Goal: Task Accomplishment & Management: Complete application form

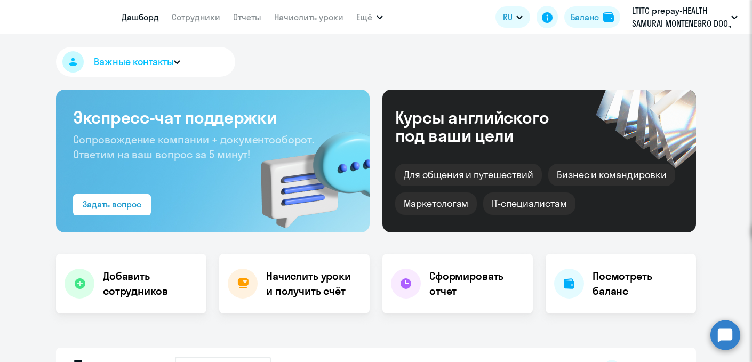
select select "30"
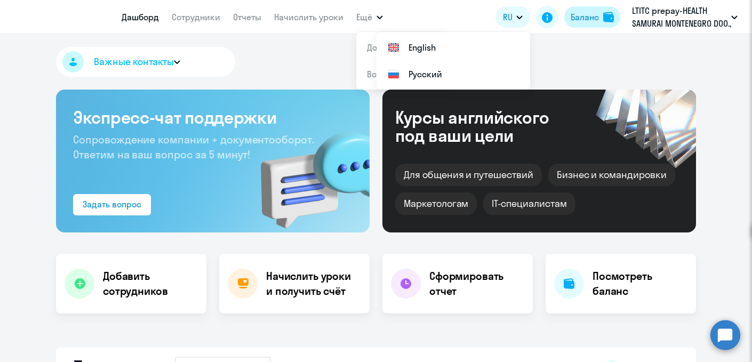
click at [583, 21] on div "Баланс" at bounding box center [585, 17] width 28 height 13
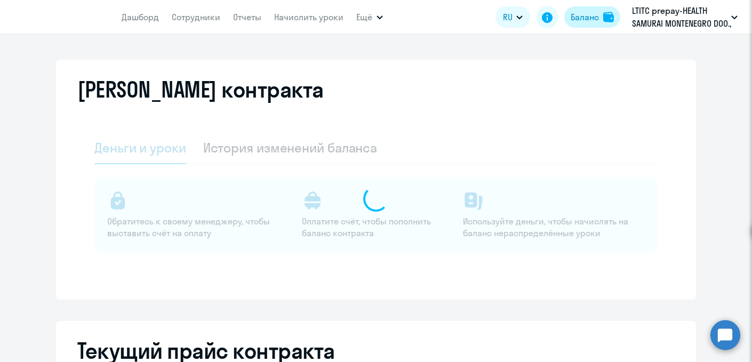
select select "english_adult_not_native_speaker"
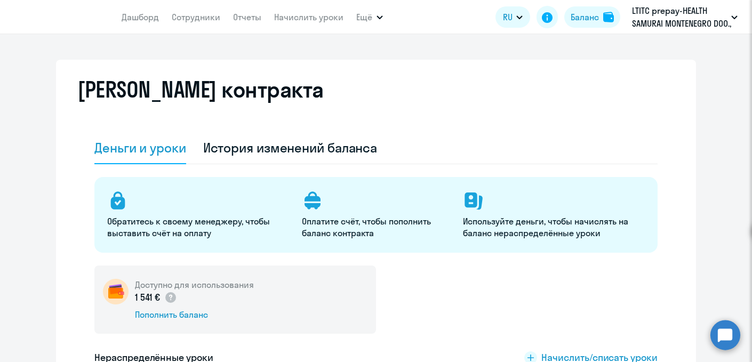
click at [624, 27] on app-header-actions "RU English Русский Баланс LTITC prepay-HEALTH SAMURAI MONTENEGRO DOO., [PERSON_…" at bounding box center [618, 17] width 247 height 26
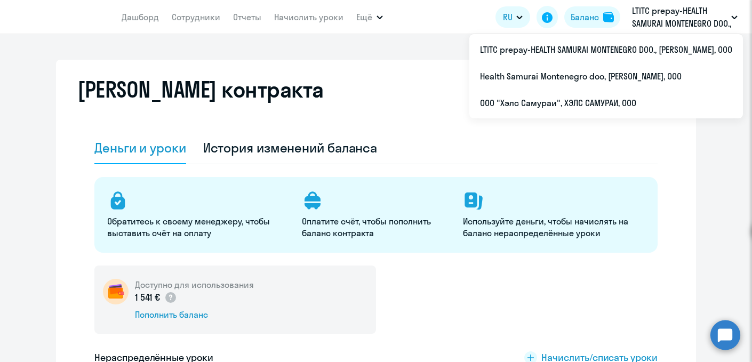
click at [644, 26] on p "LTITC prepay-HEALTH SAMURAI MONTENEGRO DOO., [PERSON_NAME], ООО" at bounding box center [681, 17] width 99 height 26
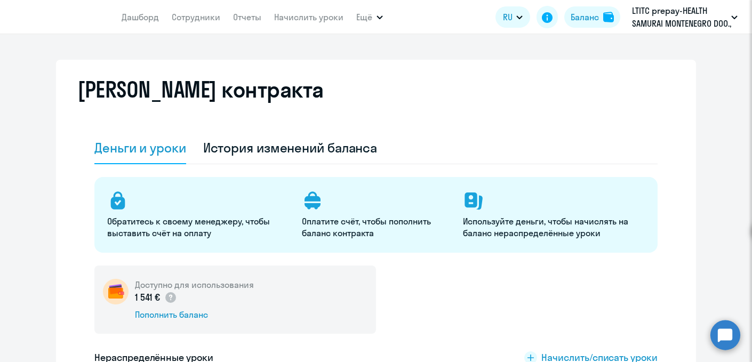
click at [644, 26] on p "LTITC prepay-HEALTH SAMURAI MONTENEGRO DOO., [PERSON_NAME], ООО" at bounding box center [681, 17] width 99 height 26
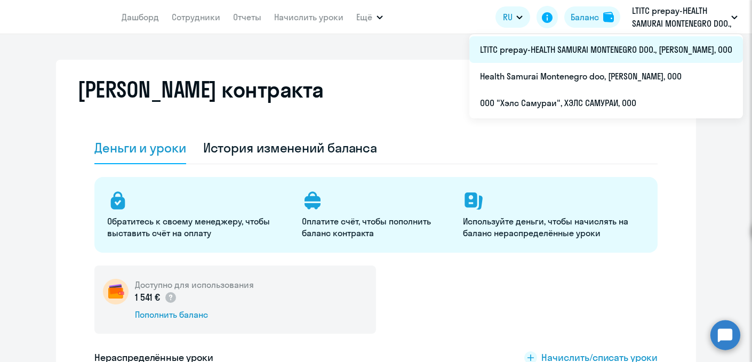
click at [598, 53] on li "LTITC prepay-HEALTH SAMURAI MONTENEGRO DOO., [PERSON_NAME], ООО" at bounding box center [606, 49] width 274 height 27
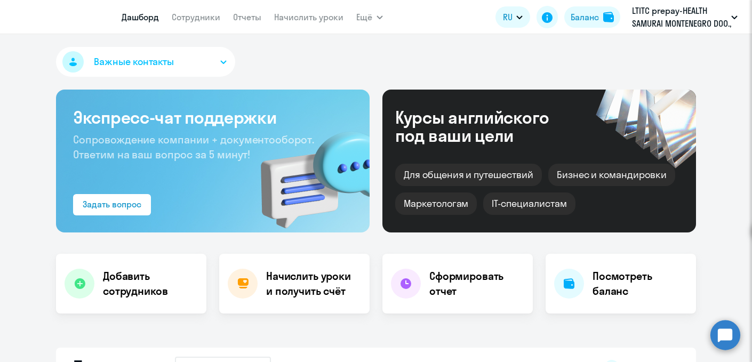
select select "30"
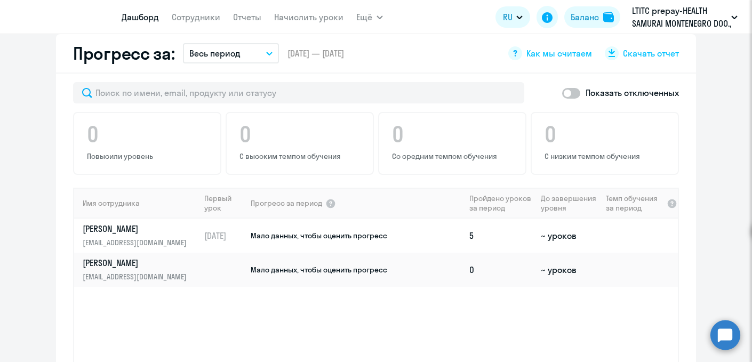
scroll to position [657, 0]
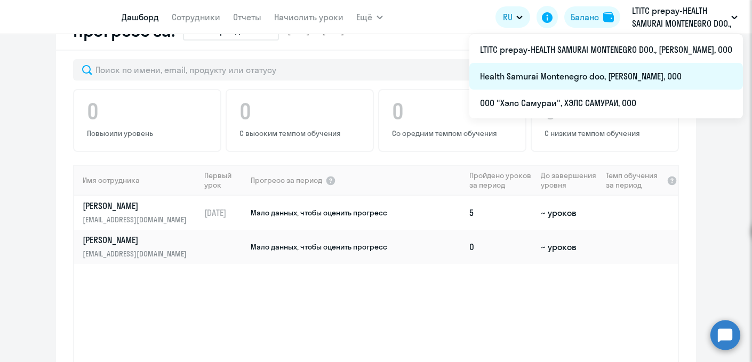
click at [569, 78] on li "Health Samurai Montenegro doo, [PERSON_NAME], ООО" at bounding box center [606, 76] width 274 height 27
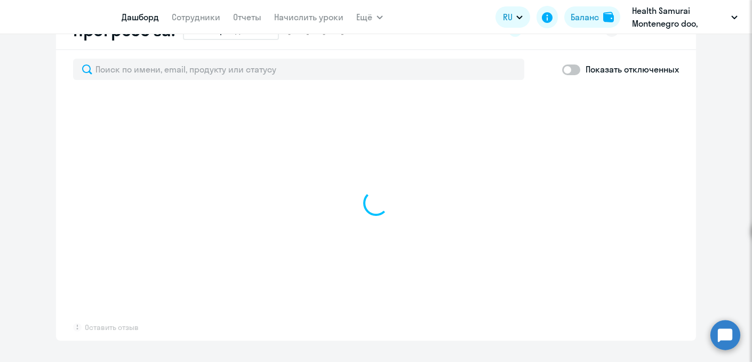
select select "30"
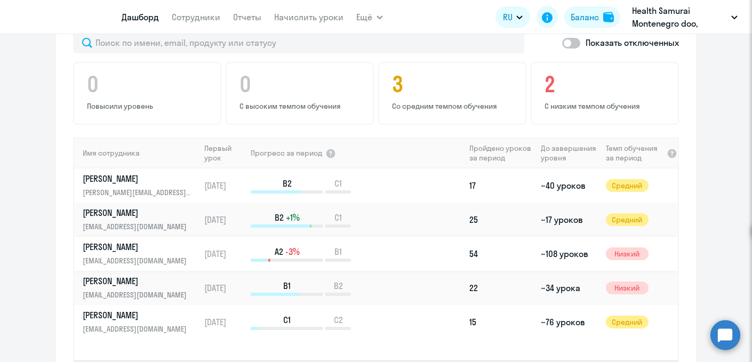
scroll to position [670, 0]
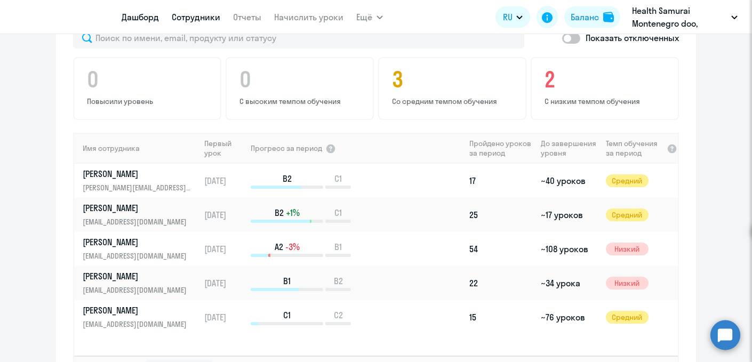
click at [202, 20] on link "Сотрудники" at bounding box center [196, 17] width 49 height 11
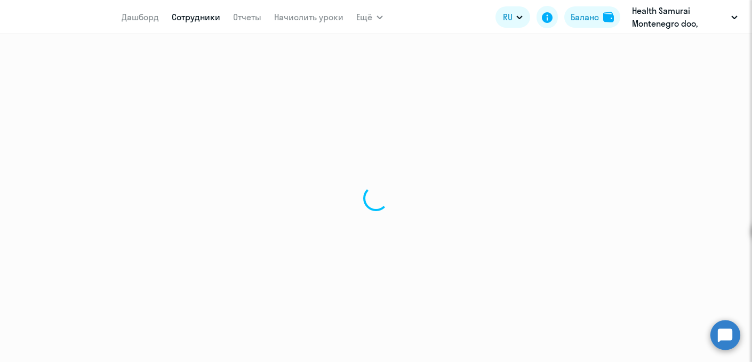
select select "30"
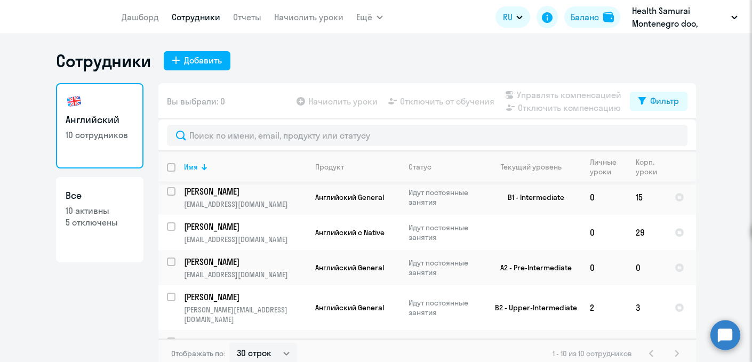
scroll to position [66, 0]
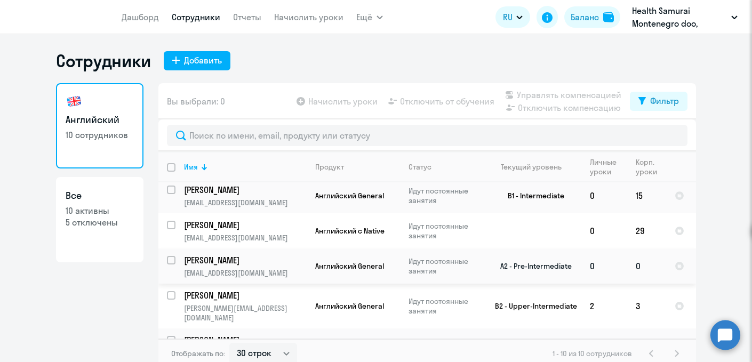
click at [224, 261] on p "[PERSON_NAME]" at bounding box center [244, 260] width 121 height 12
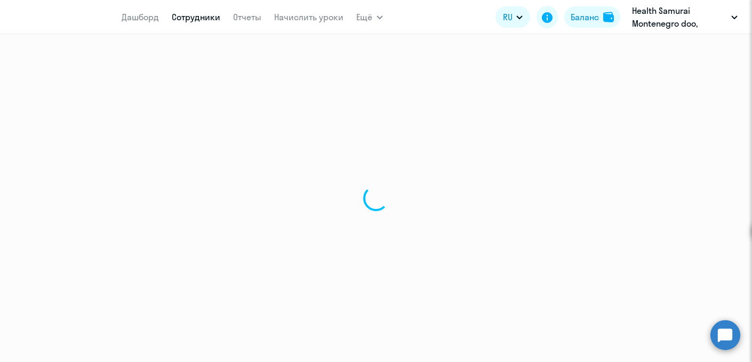
select select "english"
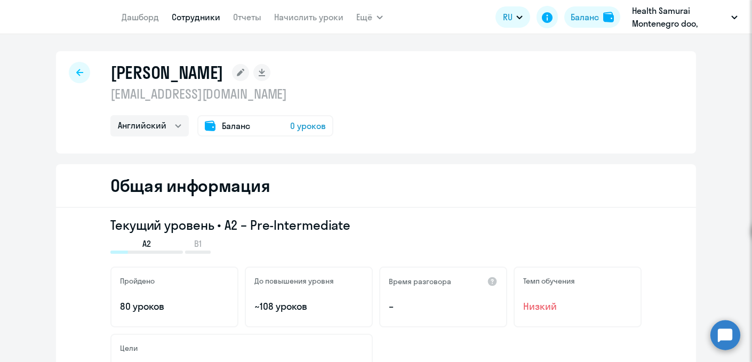
drag, startPoint x: 241, startPoint y: 73, endPoint x: 115, endPoint y: 73, distance: 126.4
click at [115, 73] on div "[PERSON_NAME]" at bounding box center [221, 72] width 223 height 21
drag, startPoint x: 110, startPoint y: 72, endPoint x: 237, endPoint y: 77, distance: 126.5
click at [223, 77] on h1 "[PERSON_NAME]" at bounding box center [166, 72] width 113 height 21
copy h1 "[PERSON_NAME]"
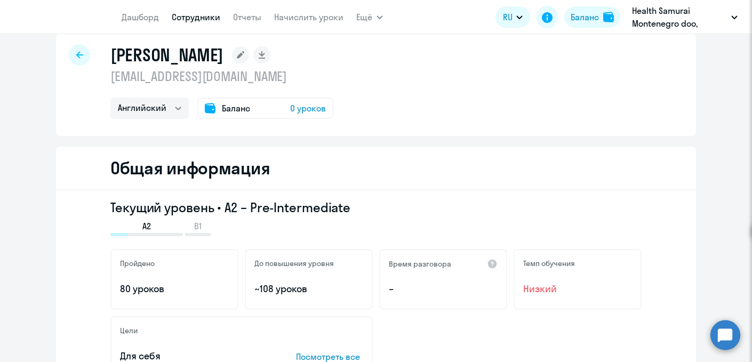
scroll to position [21, 0]
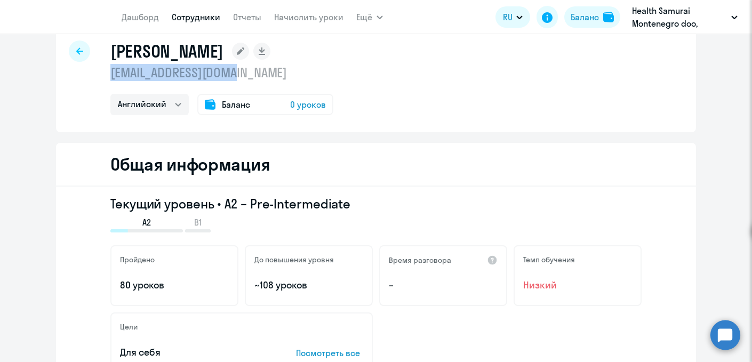
drag, startPoint x: 244, startPoint y: 71, endPoint x: 99, endPoint y: 71, distance: 145.6
click at [99, 71] on div "Забелин Андрей letzabelin@gmail.com Английский Баланс 0 уроков" at bounding box center [376, 81] width 640 height 102
copy p "[EMAIL_ADDRESS][DOMAIN_NAME]"
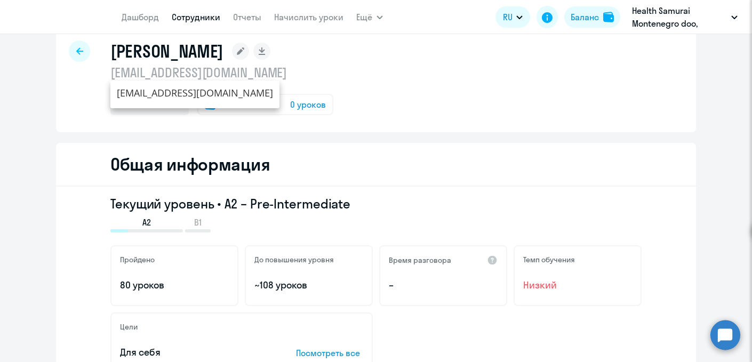
click at [346, 77] on div "Забелин Андрей letzabelin@gmail.com Английский Баланс 0 уроков" at bounding box center [376, 81] width 640 height 102
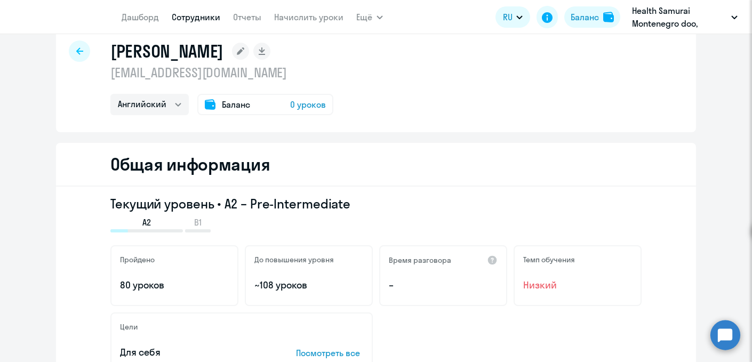
click at [249, 50] on rect at bounding box center [240, 51] width 17 height 17
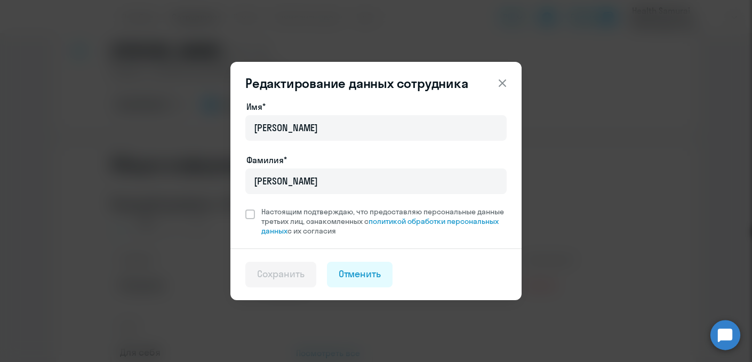
click at [505, 86] on icon at bounding box center [502, 82] width 7 height 7
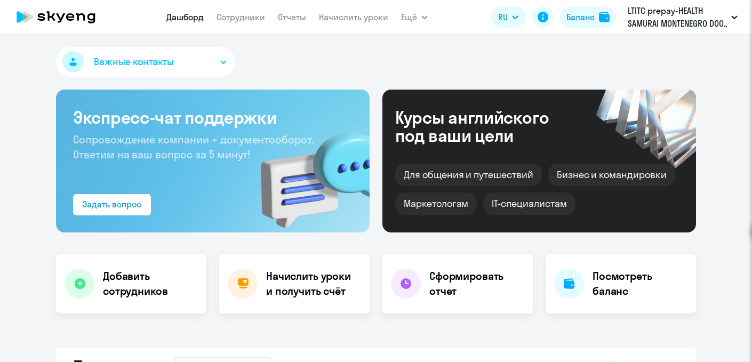
select select "30"
click at [249, 18] on link "Сотрудники" at bounding box center [241, 17] width 49 height 11
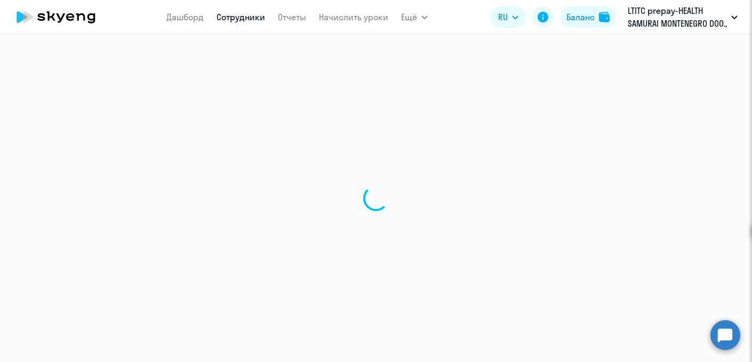
select select "30"
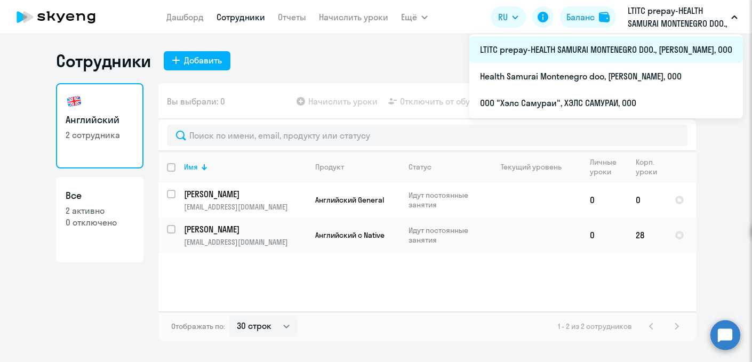
click at [649, 52] on li "LTITC prepay-HEALTH SAMURAI MONTENEGRO DOO., [PERSON_NAME], ООО" at bounding box center [606, 49] width 274 height 27
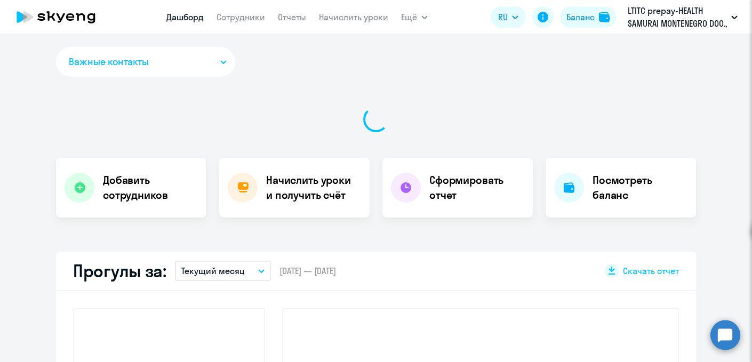
select select "30"
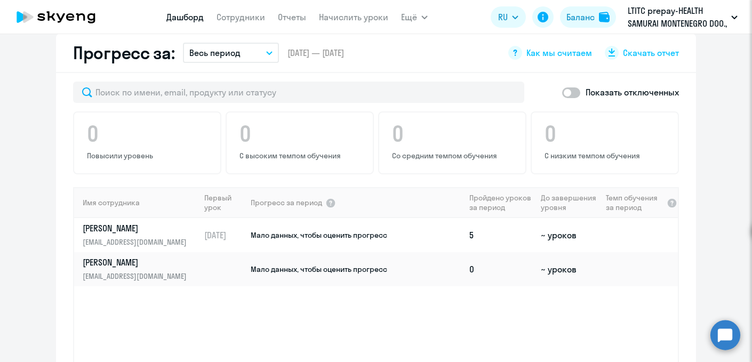
scroll to position [618, 0]
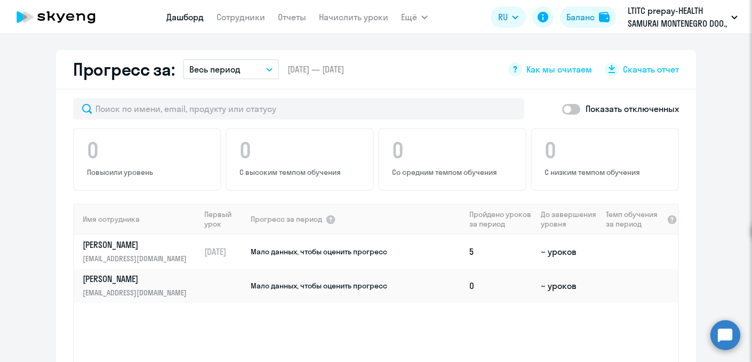
click at [252, 26] on nav "Дашборд Сотрудники Отчеты Начислить уроки" at bounding box center [277, 16] width 222 height 21
click at [247, 15] on link "Сотрудники" at bounding box center [241, 17] width 49 height 11
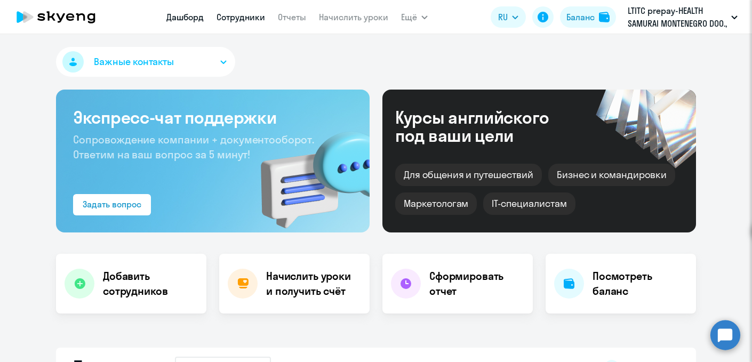
select select "30"
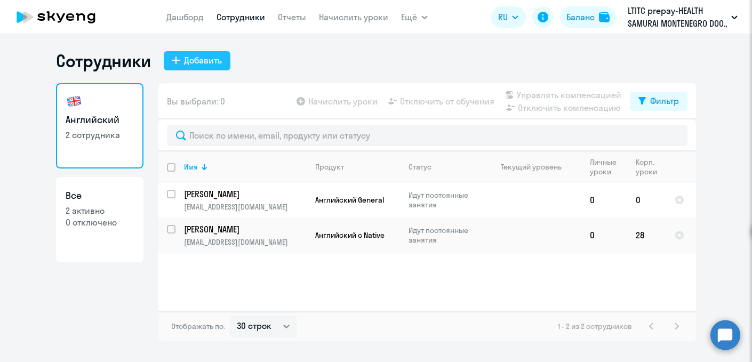
click at [212, 57] on div "Добавить" at bounding box center [203, 60] width 38 height 13
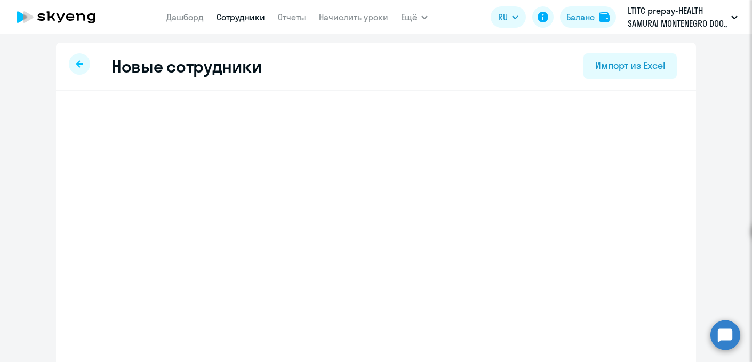
select select "english_adult_not_native_speaker"
select select "2"
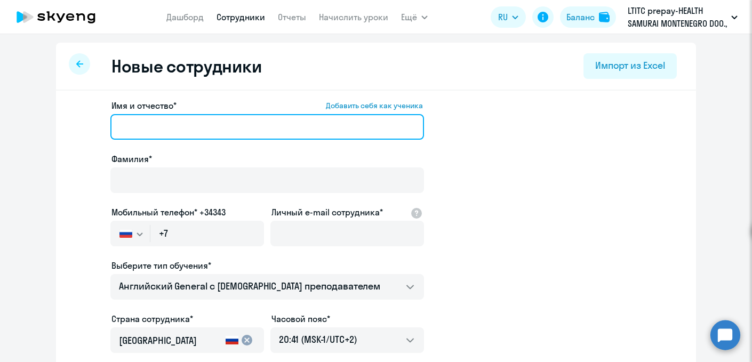
click at [187, 131] on input "Имя и отчество* Добавить себя как ученика" at bounding box center [267, 127] width 314 height 26
paste input "[PERSON_NAME]"
drag, startPoint x: 159, startPoint y: 128, endPoint x: 110, endPoint y: 124, distance: 49.3
click at [110, 124] on input "[PERSON_NAME]" at bounding box center [267, 127] width 314 height 26
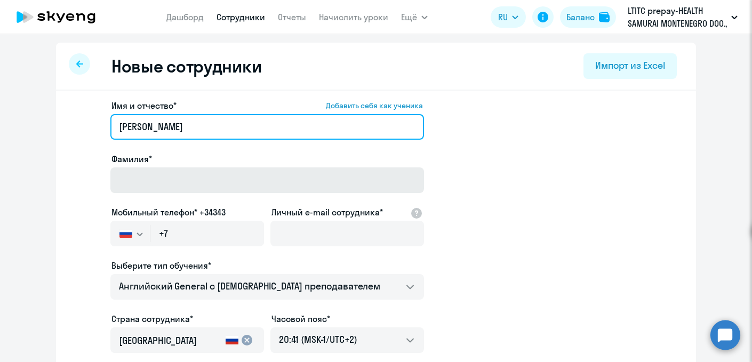
type input "Андрей"
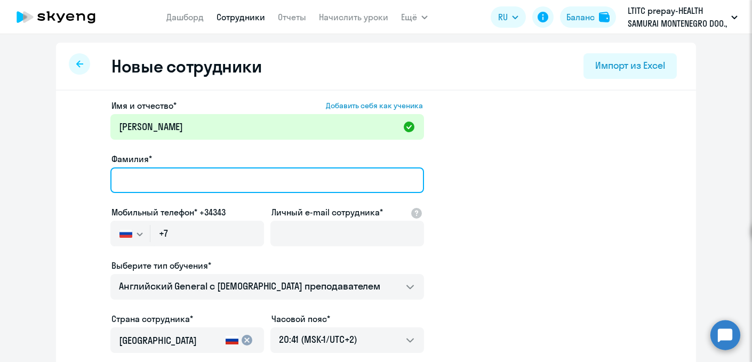
click at [143, 175] on input "Фамилия*" at bounding box center [267, 180] width 314 height 26
paste input "Забелин"
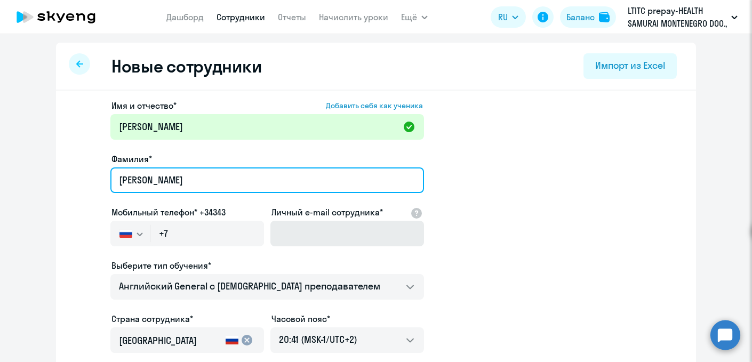
type input "Забелин"
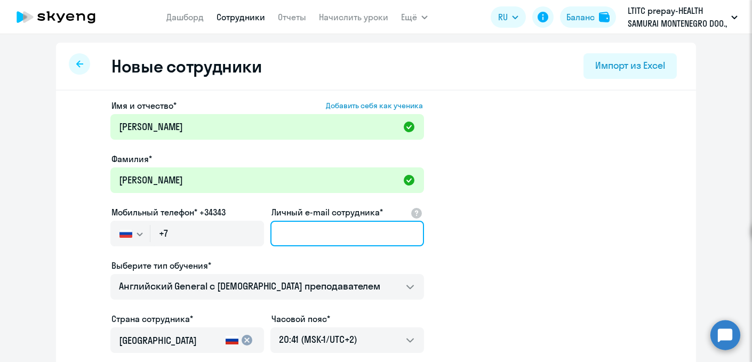
click at [334, 236] on input "Личный e-mail сотрудника*" at bounding box center [347, 234] width 154 height 26
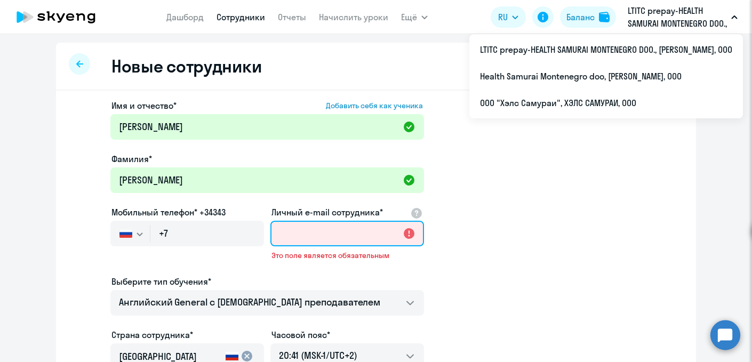
paste input "[EMAIL_ADDRESS][DOMAIN_NAME]"
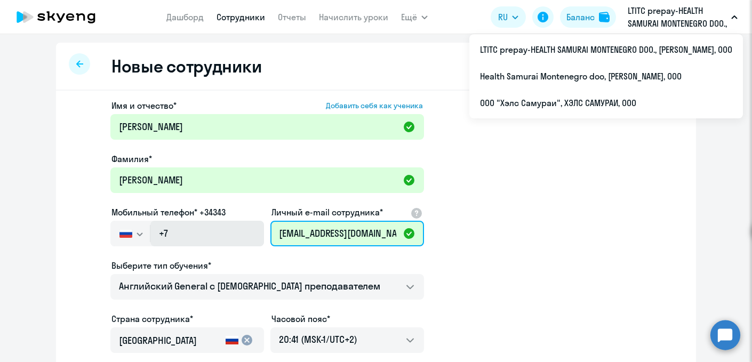
type input "[EMAIL_ADDRESS][DOMAIN_NAME]"
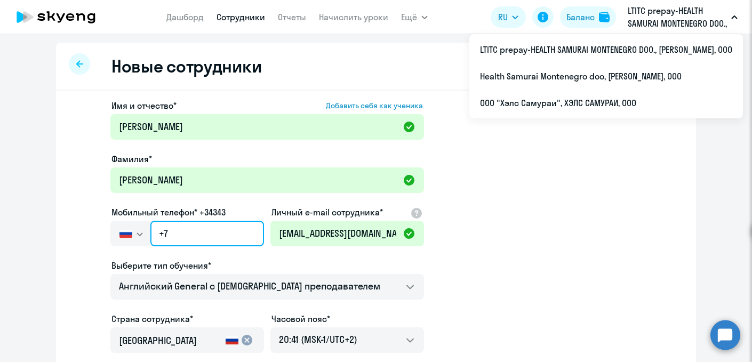
click at [230, 233] on input "+7" at bounding box center [207, 234] width 114 height 26
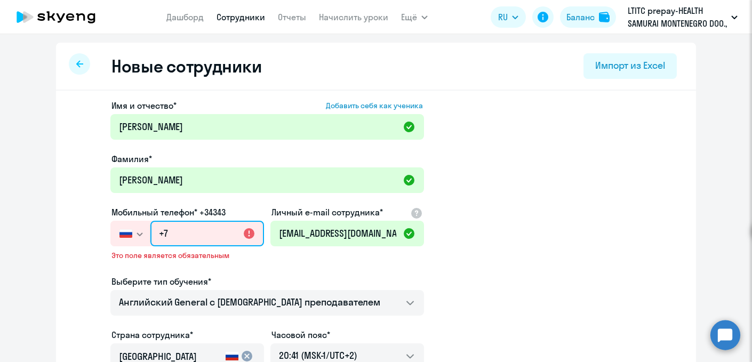
paste input "999 801-60-89"
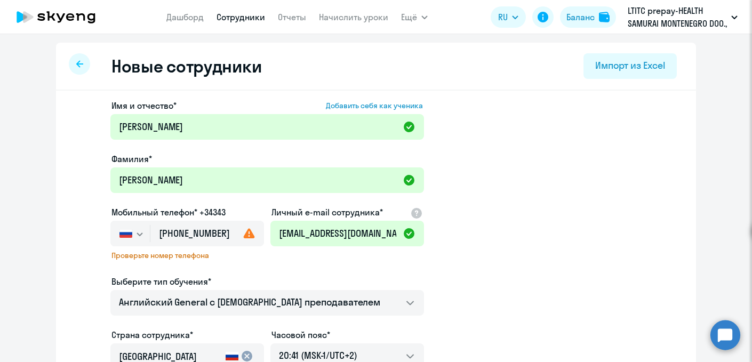
click at [253, 234] on icon at bounding box center [249, 233] width 13 height 13
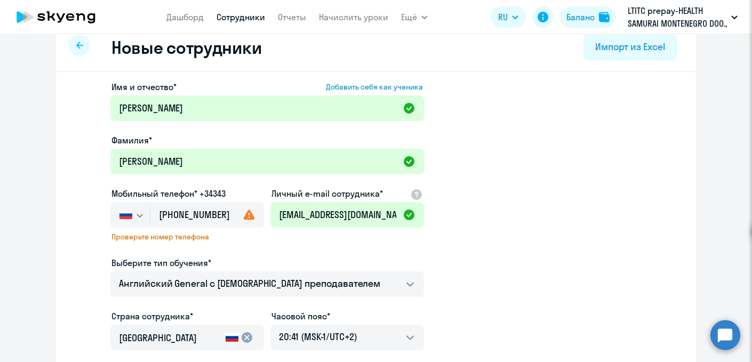
scroll to position [25, 0]
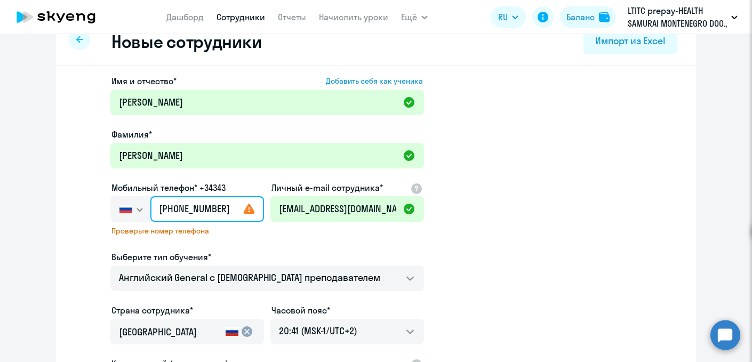
click at [188, 210] on input "+7 999 801-60-89" at bounding box center [207, 209] width 114 height 26
click at [205, 207] on input "+7 999 801-60-89" at bounding box center [207, 209] width 114 height 26
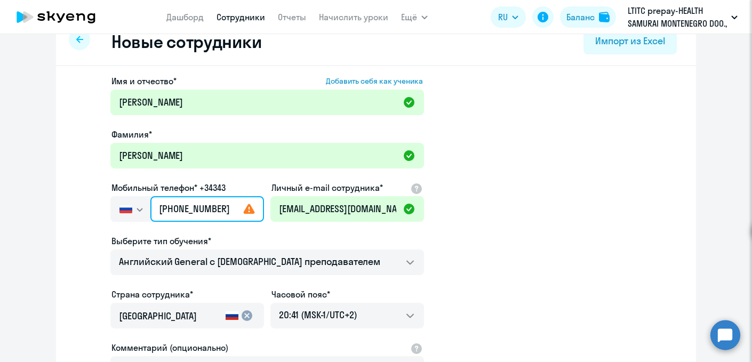
type input "+7 999 801-60-89"
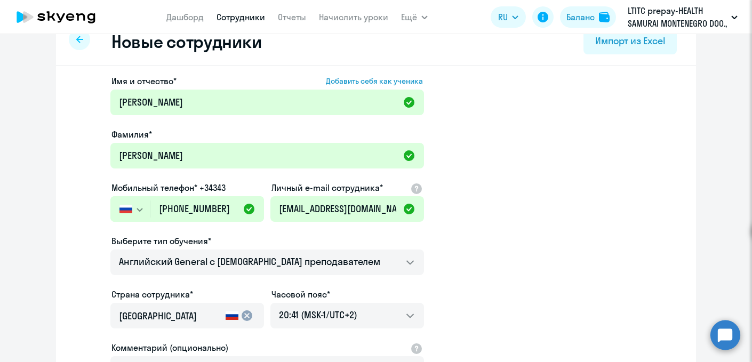
click at [209, 228] on ds-form-field "Мобильный телефон* +34343 Россия +7 Казахстан +7 Украина +380 Беларусь (Белорус…" at bounding box center [187, 207] width 154 height 53
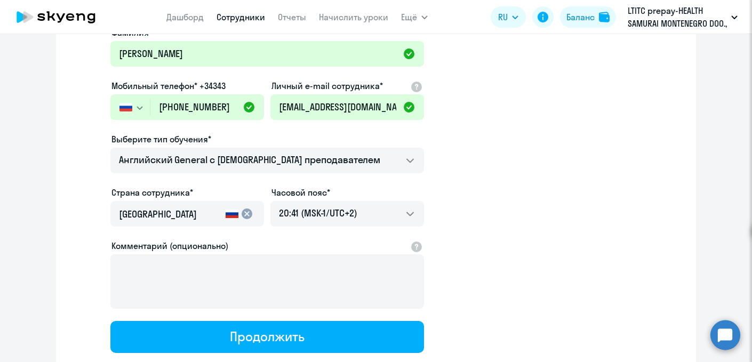
scroll to position [159, 0]
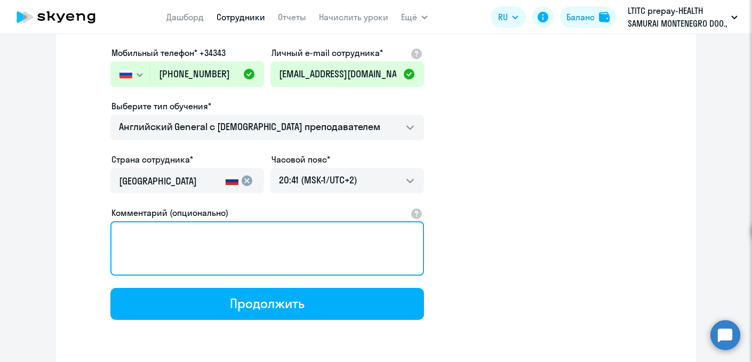
click at [254, 238] on textarea "Комментарий (опционально)" at bounding box center [267, 248] width 314 height 54
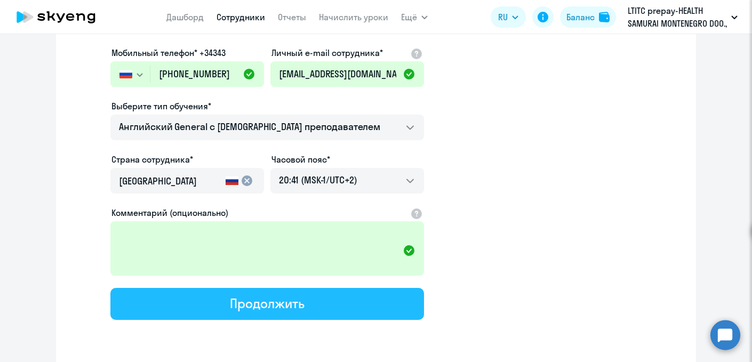
click at [253, 296] on div "Продолжить" at bounding box center [267, 303] width 74 height 17
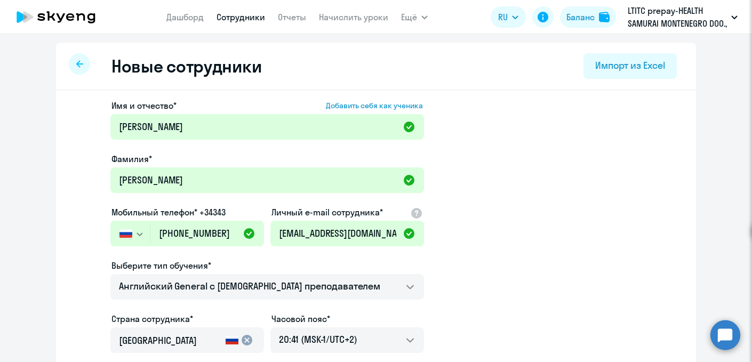
select select "english_adult_not_native_speaker"
select select "2"
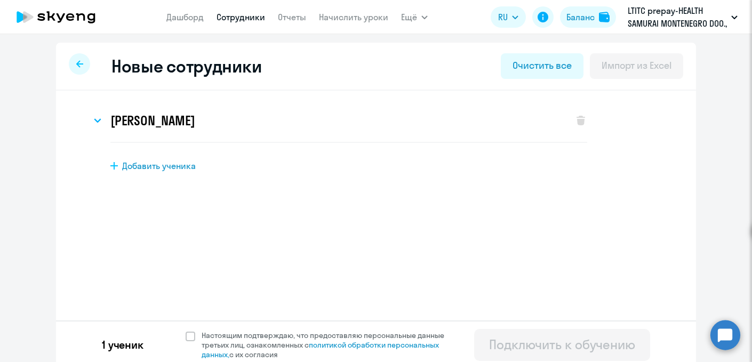
scroll to position [6, 0]
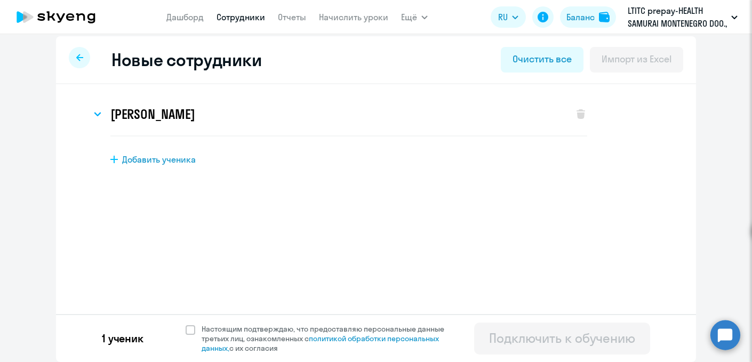
click at [207, 158] on div "Добавить ученика" at bounding box center [394, 160] width 569 height 12
select select "english_adult_not_native_speaker"
select select "2"
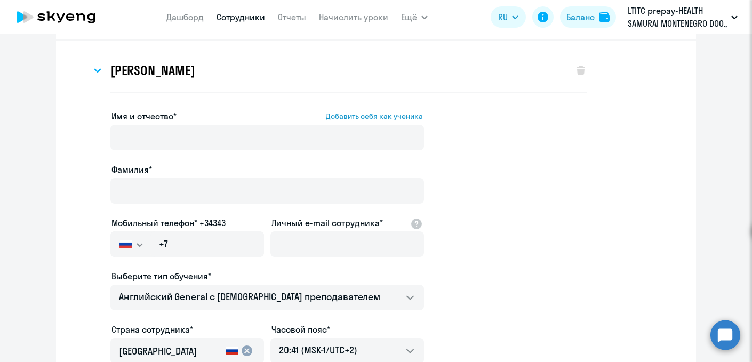
scroll to position [84, 0]
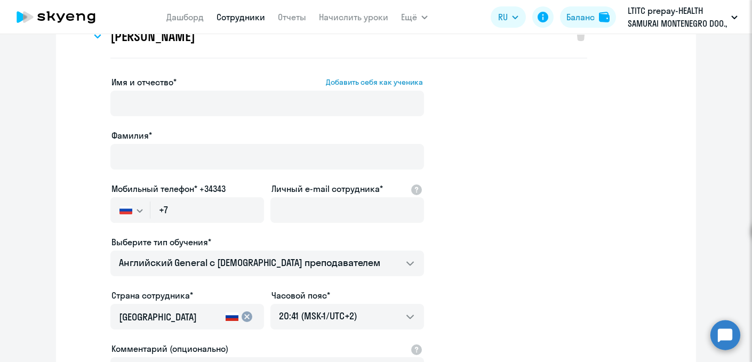
click at [505, 164] on app-new-student-form "Имя и отчество* Добавить себя как ученика Фамилия* Мобильный телефон* +34343 Ро…" at bounding box center [376, 266] width 606 height 380
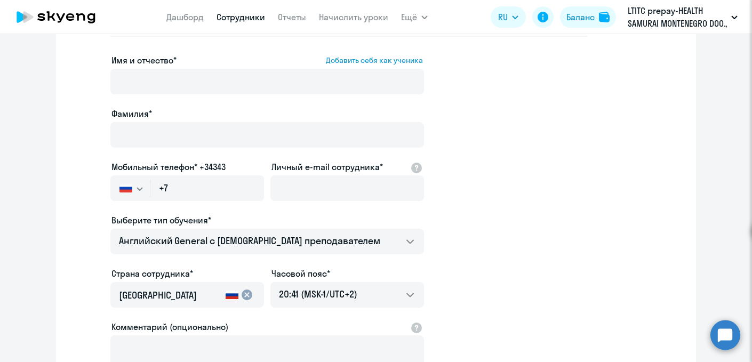
scroll to position [0, 0]
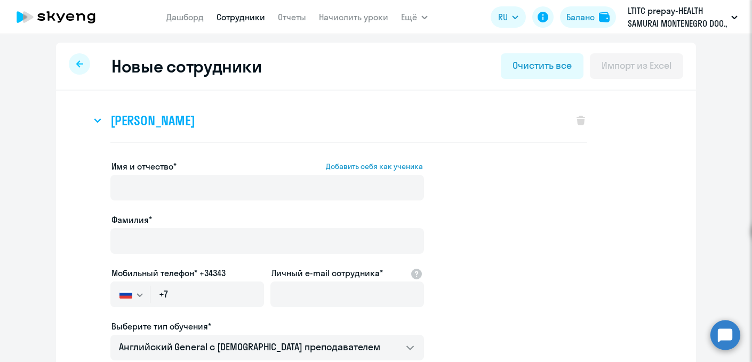
click at [433, 115] on div "Андрей Забелин" at bounding box center [326, 120] width 471 height 43
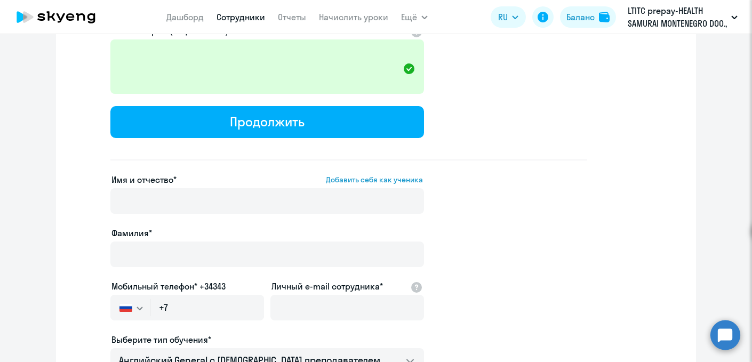
scroll to position [238, 0]
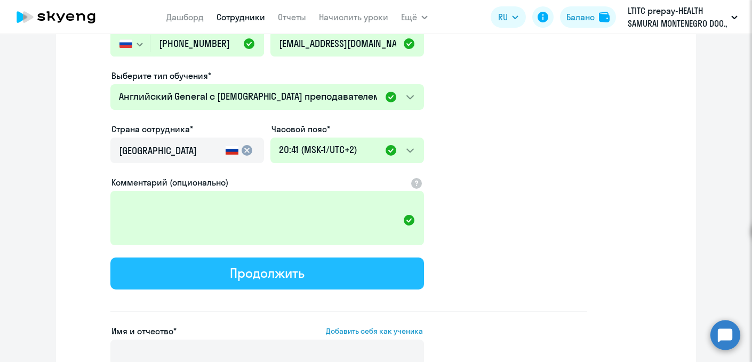
click at [314, 272] on button "Продолжить" at bounding box center [267, 274] width 314 height 32
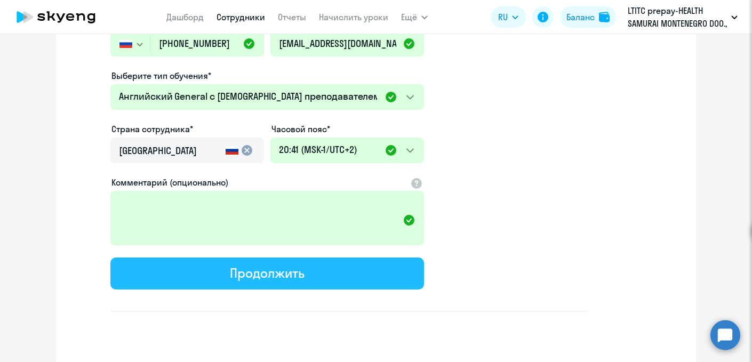
select select "english_adult_not_native_speaker"
select select "2"
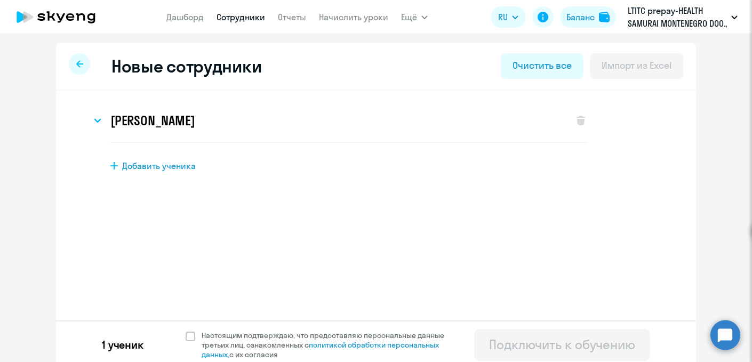
scroll to position [6, 0]
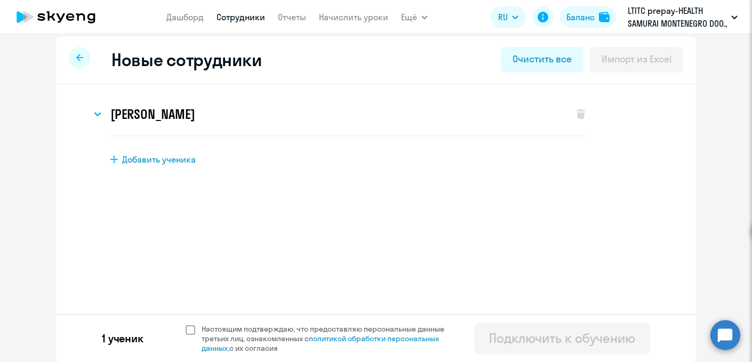
click at [189, 332] on span at bounding box center [191, 330] width 10 height 10
click at [186, 324] on input "Настоящим подтверждаю, что предоставляю персональные данные третьих лиц, ознако…" at bounding box center [185, 324] width 1 height 1
checkbox input "true"
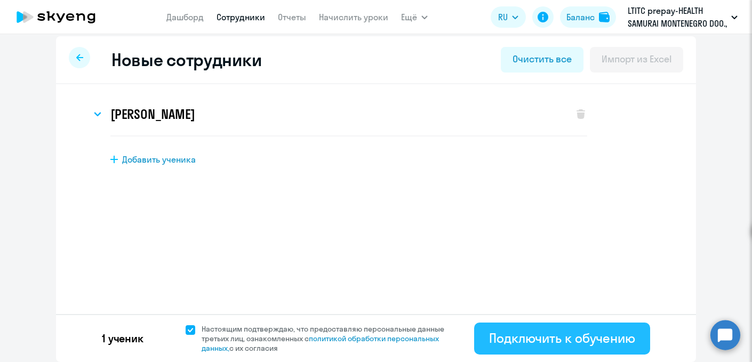
click at [557, 341] on div "Подключить к обучению" at bounding box center [562, 338] width 146 height 17
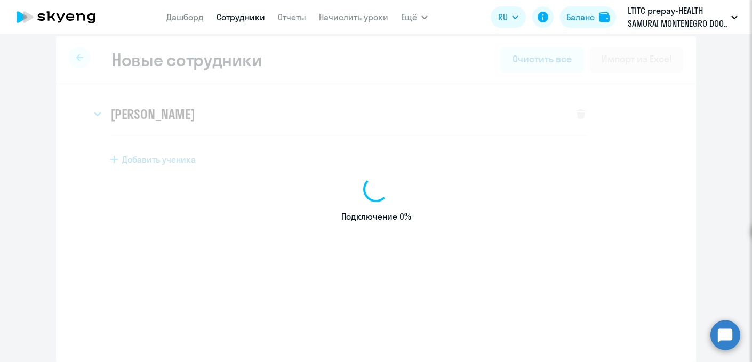
select select "english_adult_not_native_speaker"
select select "2"
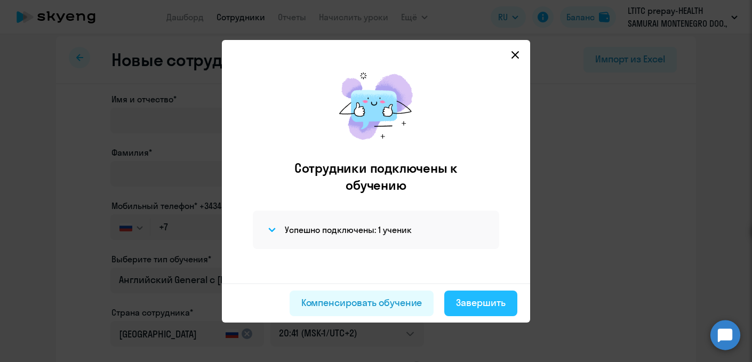
click at [486, 305] on div "Завершить" at bounding box center [481, 303] width 50 height 14
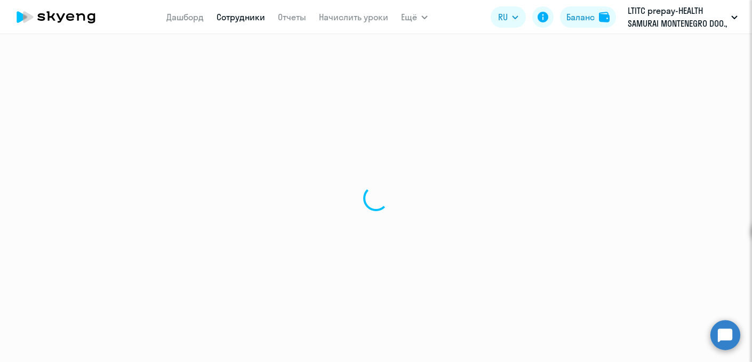
select select "30"
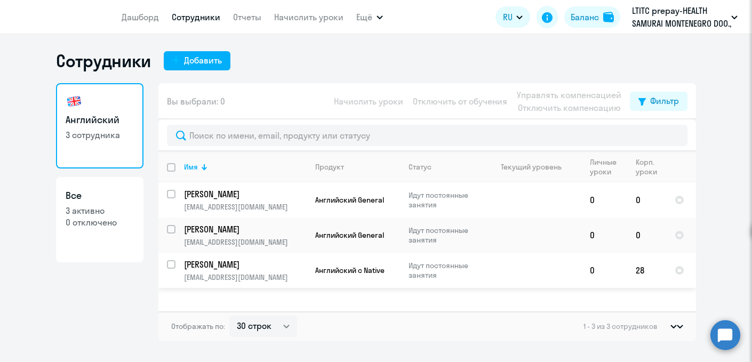
select select "30"
click at [246, 230] on p "[PERSON_NAME]" at bounding box center [244, 229] width 121 height 12
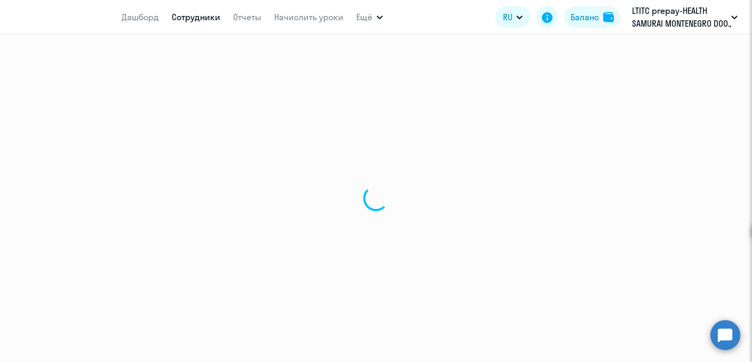
select select "english"
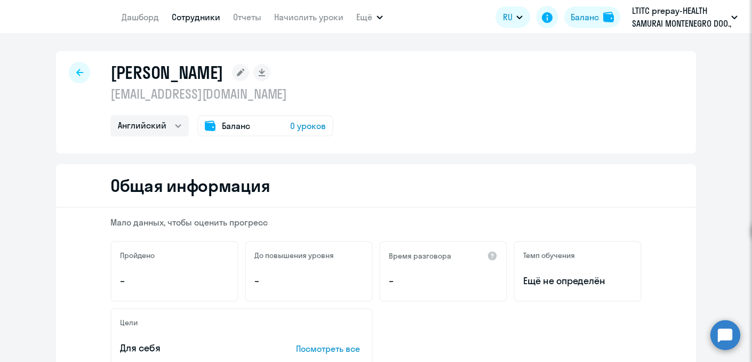
scroll to position [17, 0]
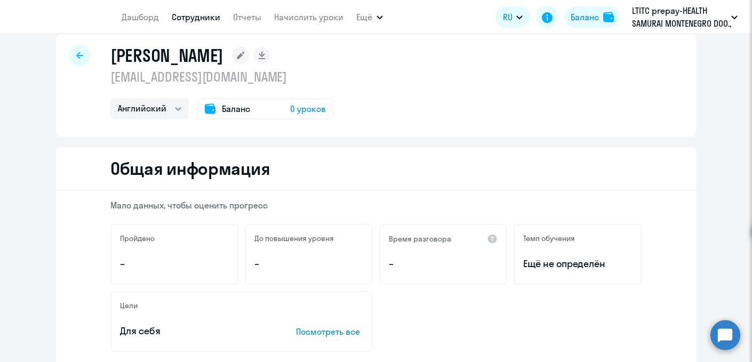
click at [229, 118] on div "Баланс 0 уроков" at bounding box center [265, 108] width 136 height 21
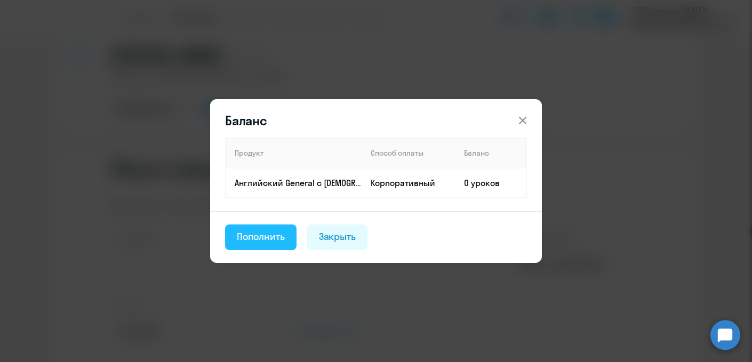
click at [267, 237] on div "Пополнить" at bounding box center [261, 237] width 48 height 14
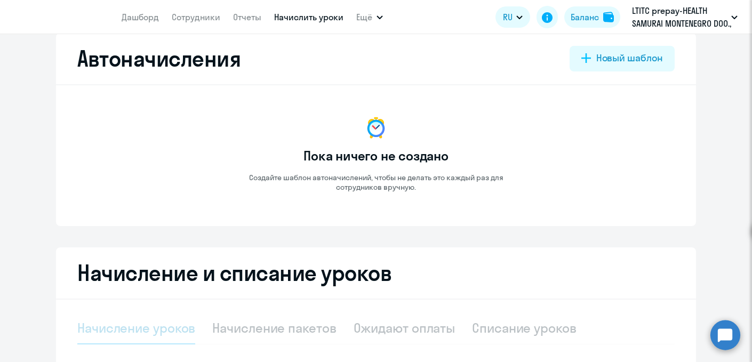
select select "10"
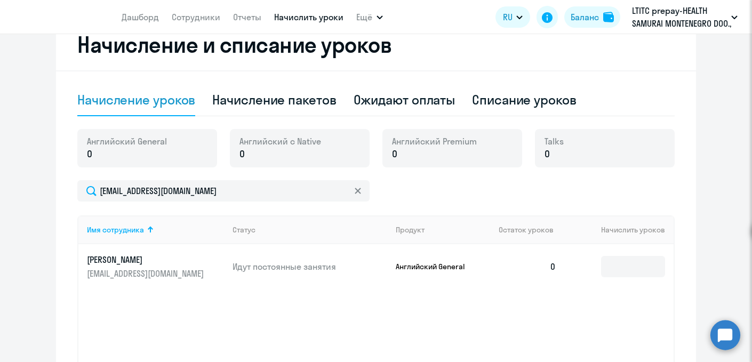
scroll to position [247, 0]
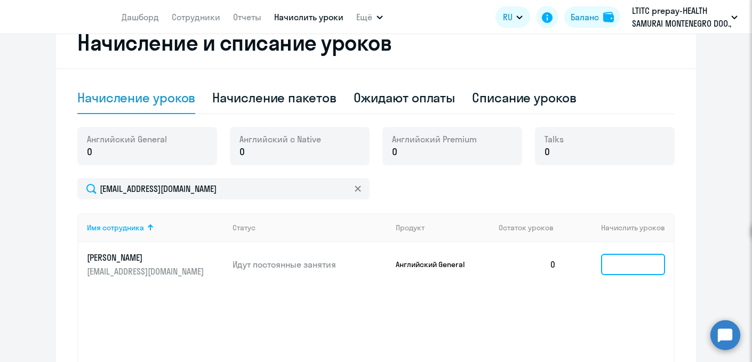
click at [621, 265] on input at bounding box center [633, 264] width 64 height 21
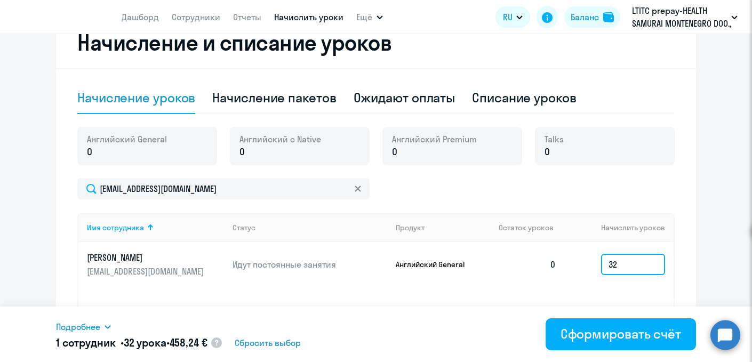
type input "3"
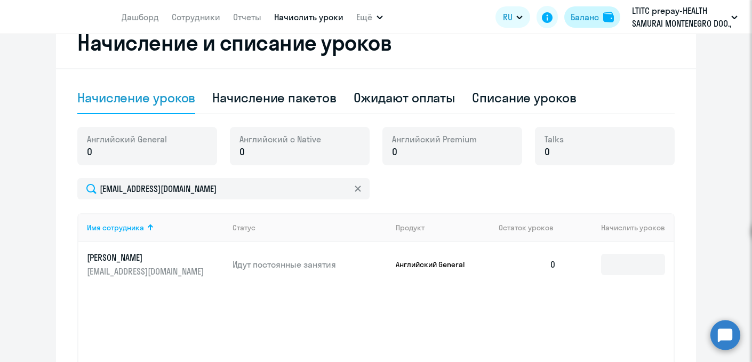
click at [583, 22] on div "Баланс" at bounding box center [585, 17] width 28 height 13
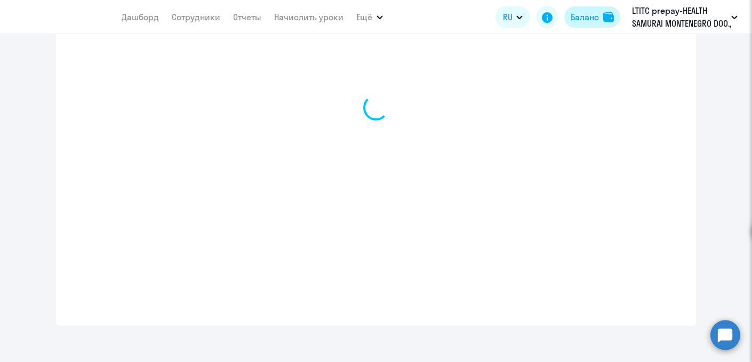
scroll to position [513, 0]
select select "english_adult_not_native_speaker"
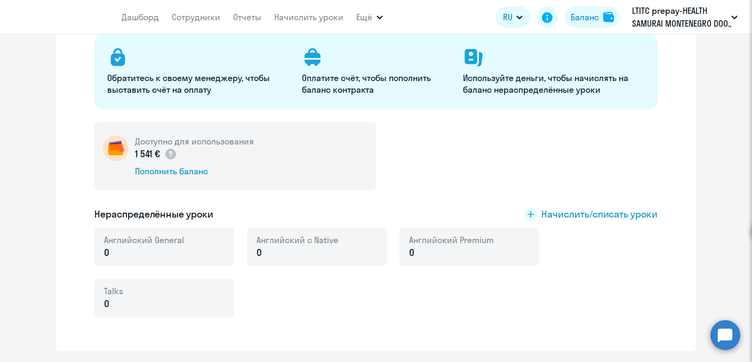
scroll to position [129, 0]
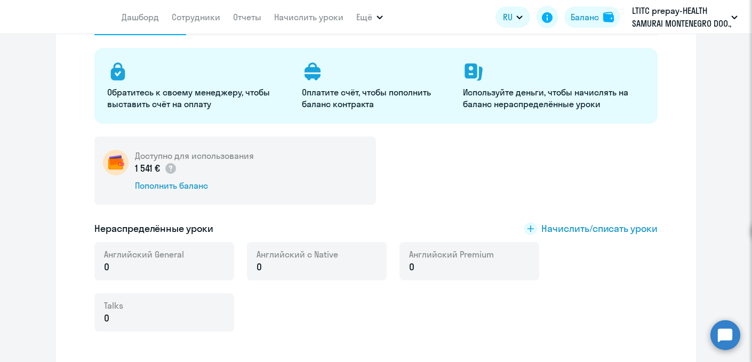
click at [175, 266] on p "0" at bounding box center [144, 267] width 80 height 14
click at [543, 228] on span "Начислить/списать уроки" at bounding box center [599, 229] width 116 height 14
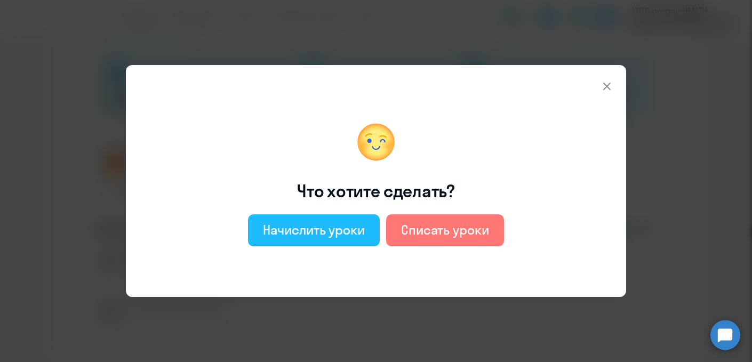
click at [348, 231] on div "Начислить уроки" at bounding box center [314, 229] width 102 height 17
select select "english_adult_not_native_speaker"
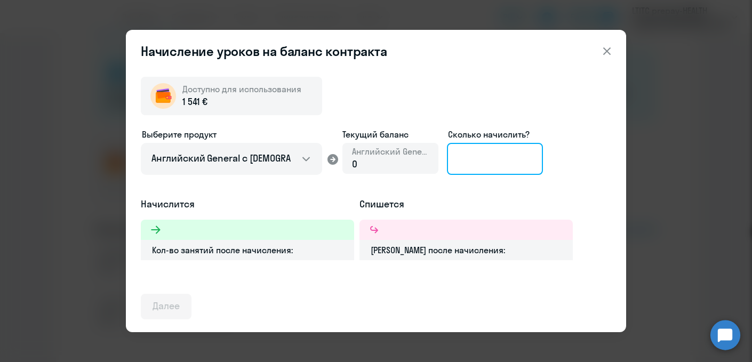
click at [467, 172] on input at bounding box center [495, 159] width 96 height 32
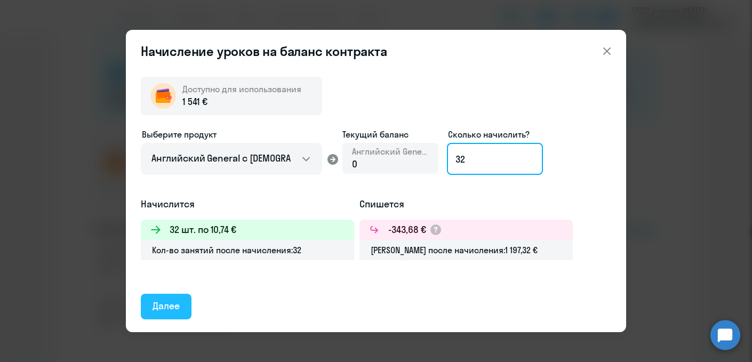
type input "32"
click at [173, 308] on div "Далее" at bounding box center [166, 306] width 27 height 14
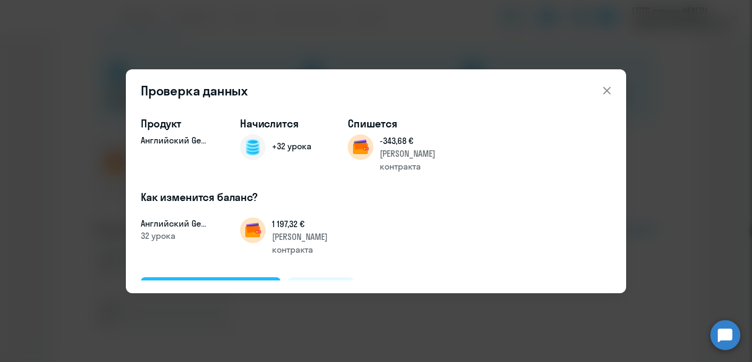
click at [203, 283] on div "Подтвердить и начислить" at bounding box center [211, 290] width 116 height 14
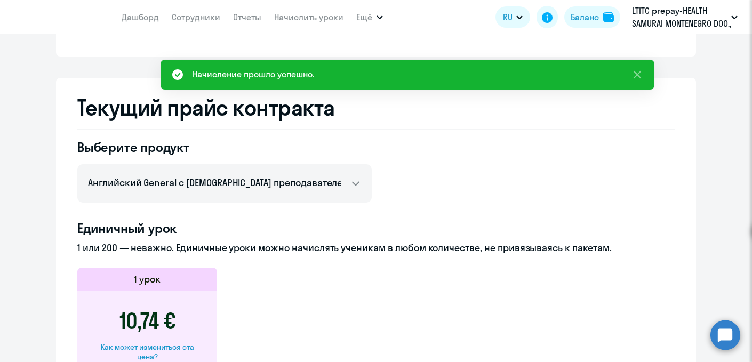
scroll to position [249, 0]
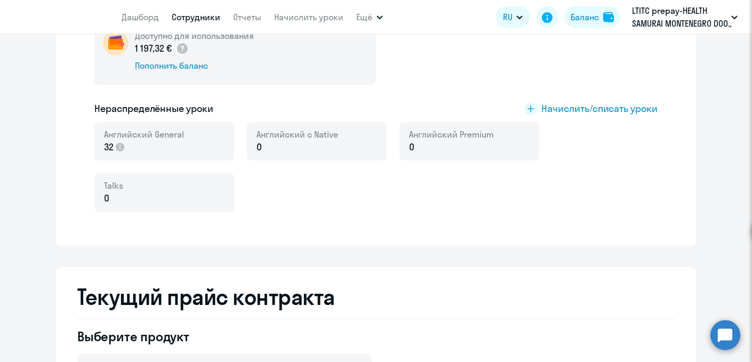
click at [196, 19] on link "Сотрудники" at bounding box center [196, 17] width 49 height 11
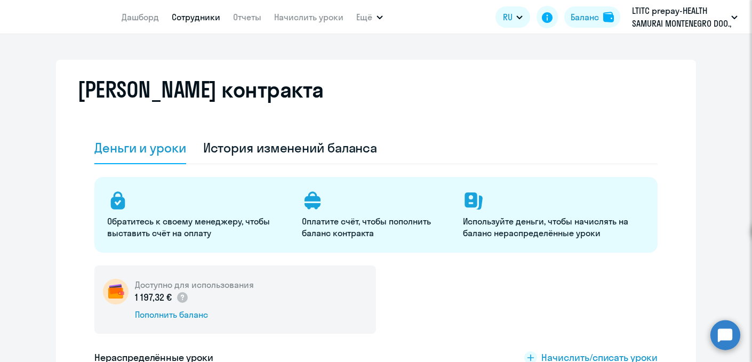
select select "30"
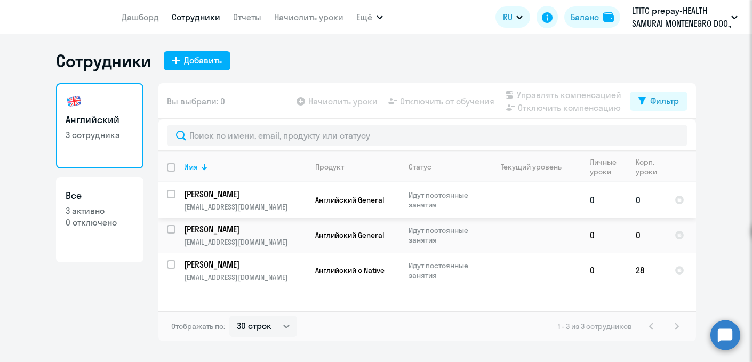
click at [235, 217] on td "[PERSON_NAME] [EMAIL_ADDRESS][DOMAIN_NAME]" at bounding box center [240, 199] width 131 height 35
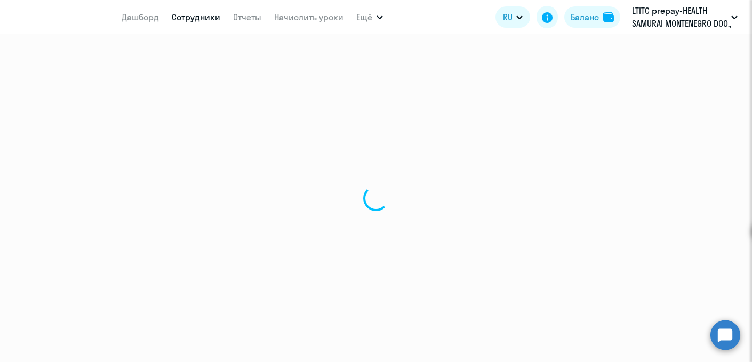
select select "english"
select select "30"
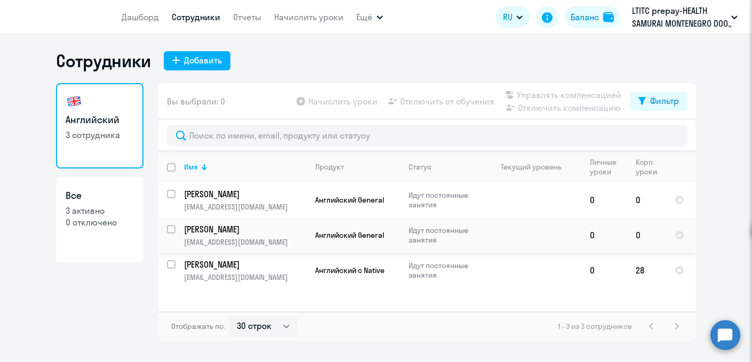
click at [233, 231] on p "[PERSON_NAME]" at bounding box center [244, 229] width 121 height 12
select select "english"
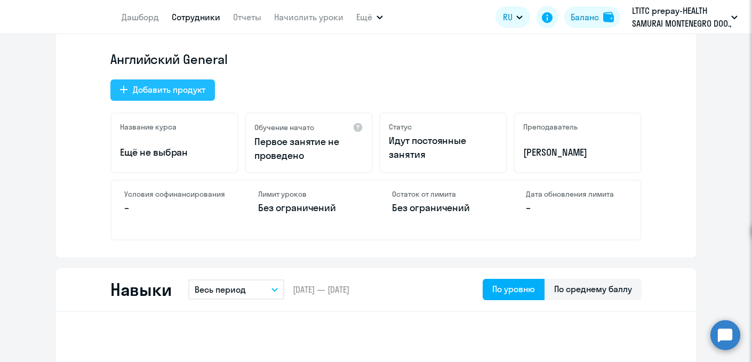
scroll to position [329, 0]
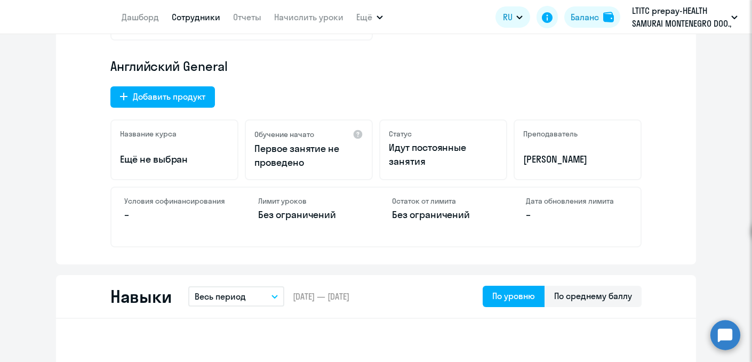
click at [166, 215] on p "–" at bounding box center [175, 215] width 102 height 14
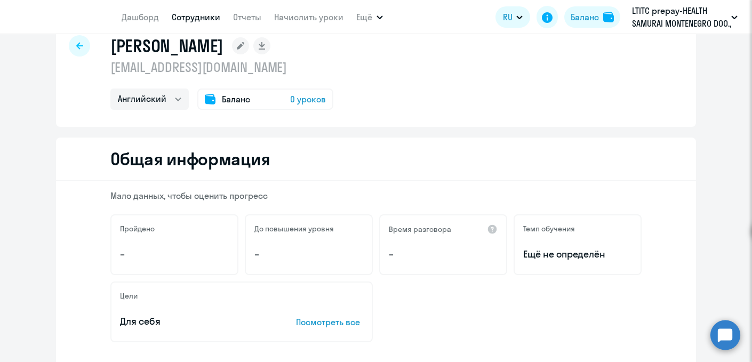
scroll to position [0, 0]
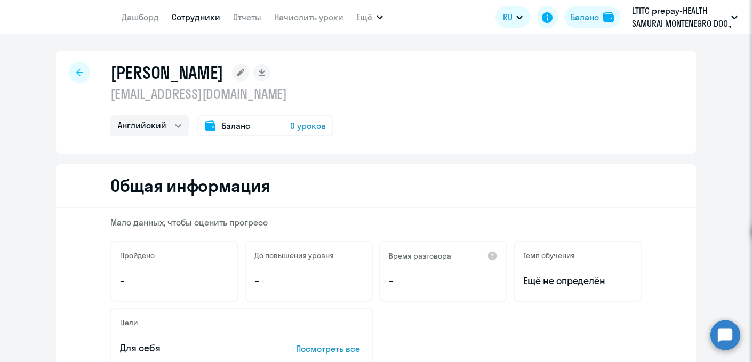
click at [253, 129] on div "Баланс 0 уроков" at bounding box center [265, 125] width 136 height 21
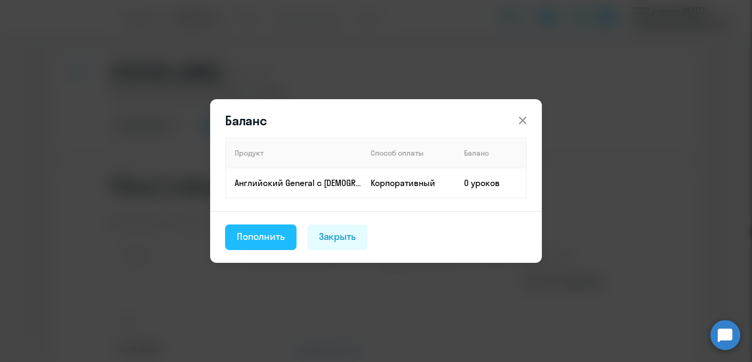
click at [261, 231] on div "Пополнить" at bounding box center [261, 237] width 48 height 14
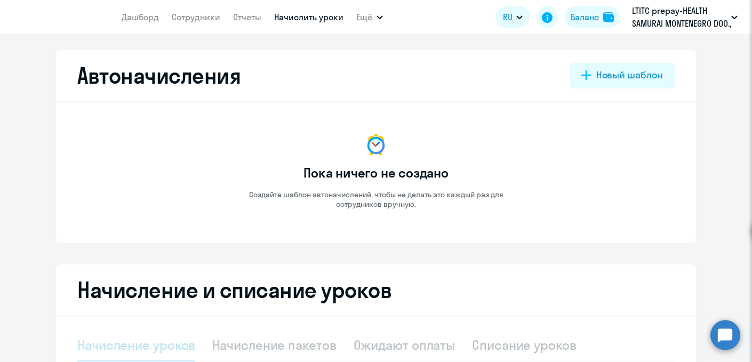
select select "10"
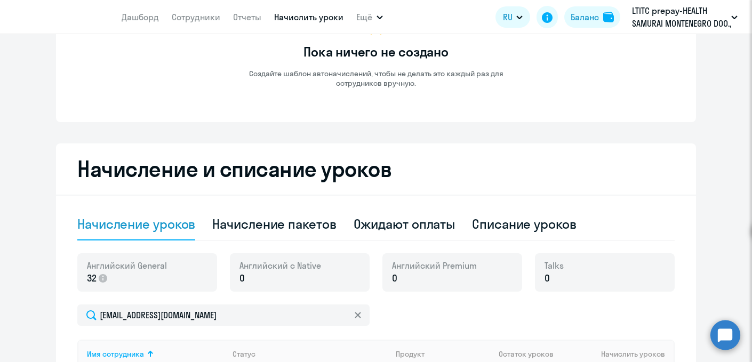
scroll to position [219, 0]
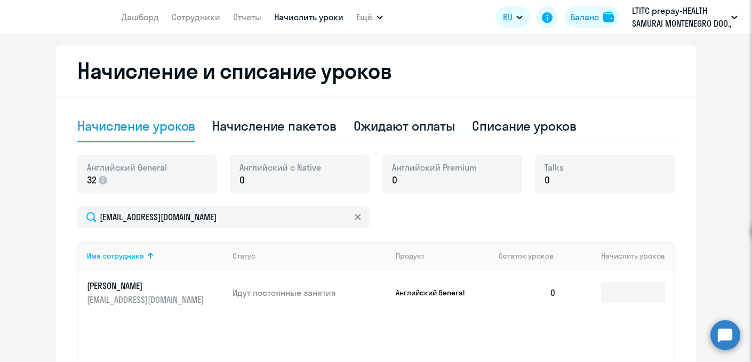
click at [268, 175] on p "0" at bounding box center [280, 180] width 82 height 14
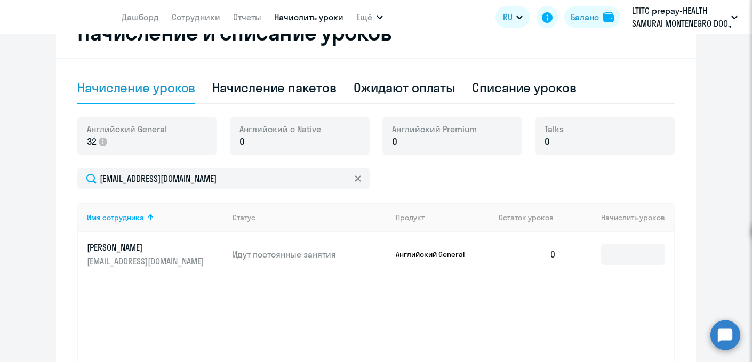
scroll to position [258, 0]
click at [621, 250] on input at bounding box center [633, 253] width 64 height 21
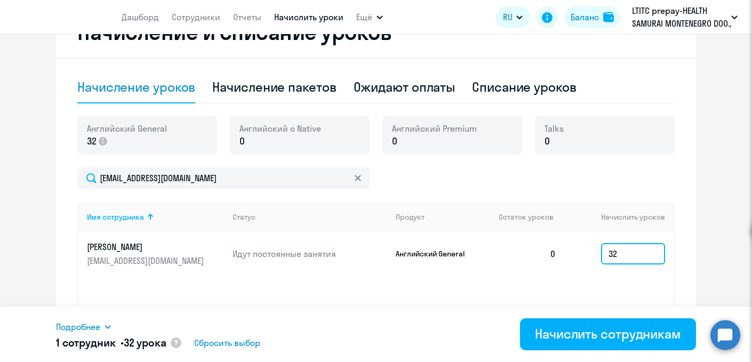
scroll to position [287, 0]
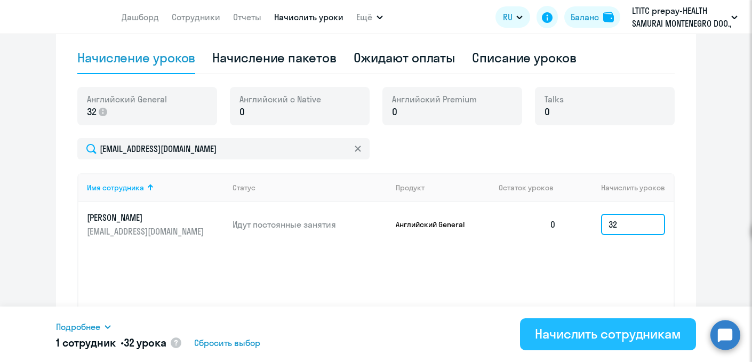
type input "32"
click at [625, 339] on div "Начислить сотрудникам" at bounding box center [608, 333] width 146 height 17
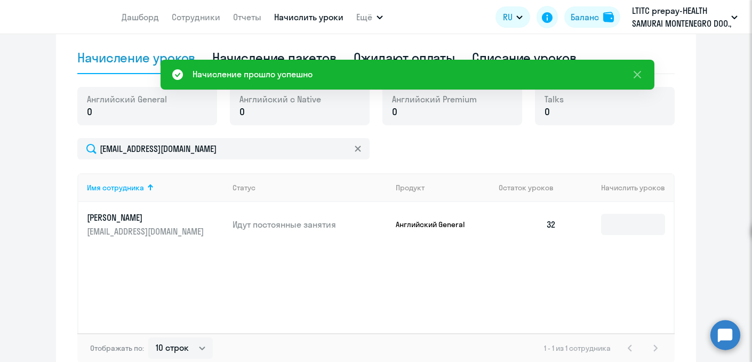
click at [607, 280] on div "Имя сотрудника Статус Продукт Остаток уроков Начислить уроков [PERSON_NAME] [PE…" at bounding box center [375, 253] width 597 height 160
